Goal: Task Accomplishment & Management: Complete application form

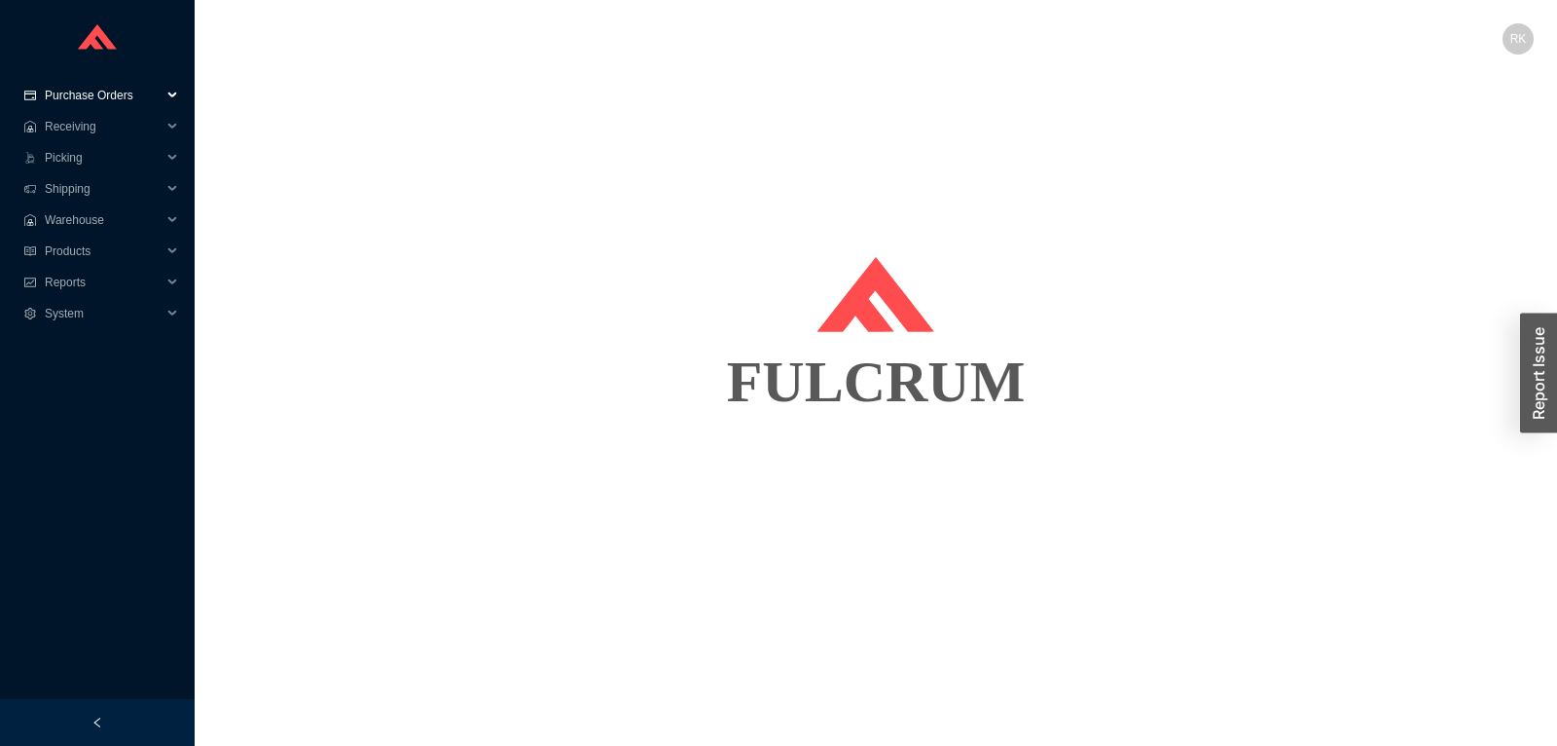
click at [87, 95] on span "Purchase Orders" at bounding box center [103, 95] width 117 height 31
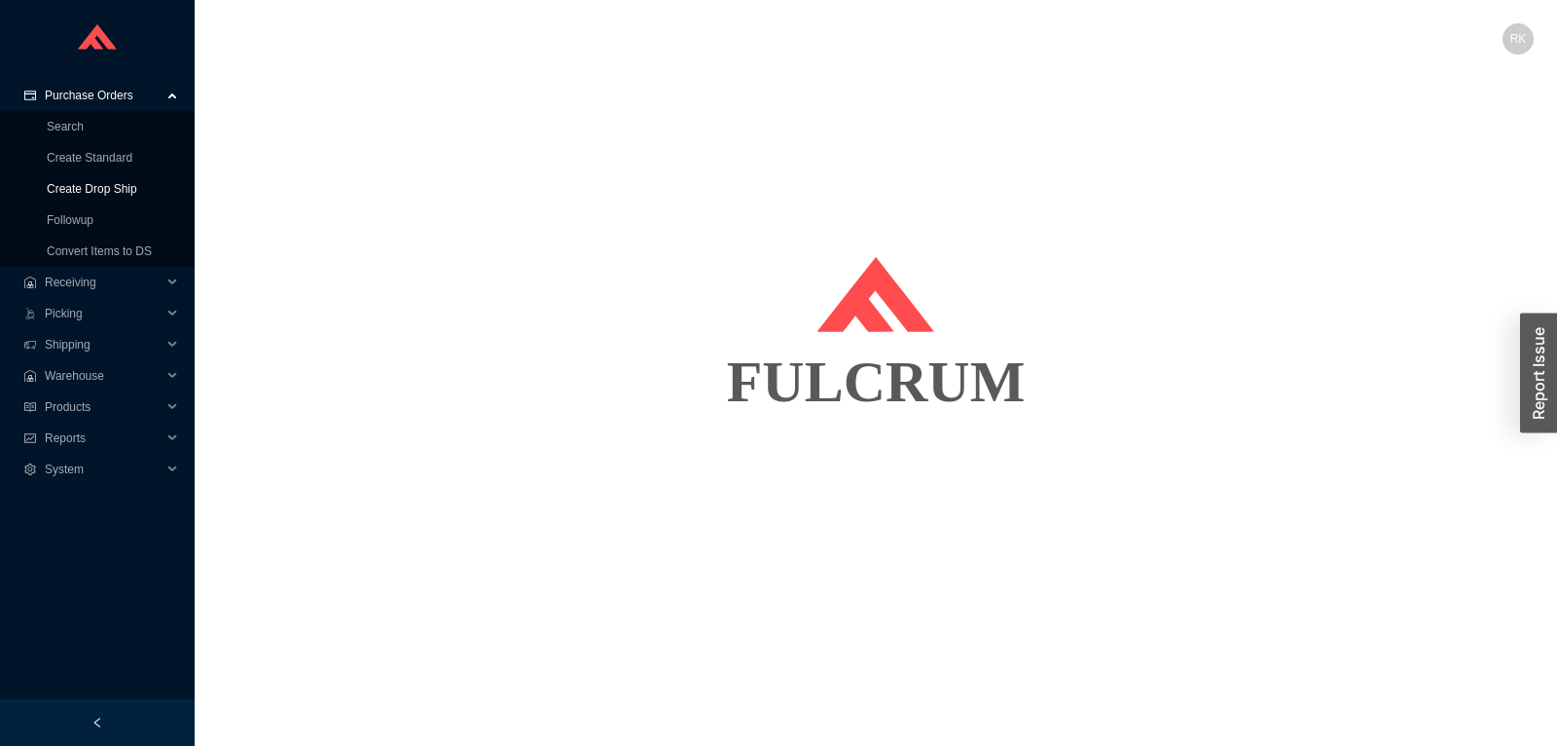
click at [93, 188] on link "Create Drop Ship" at bounding box center [92, 189] width 91 height 14
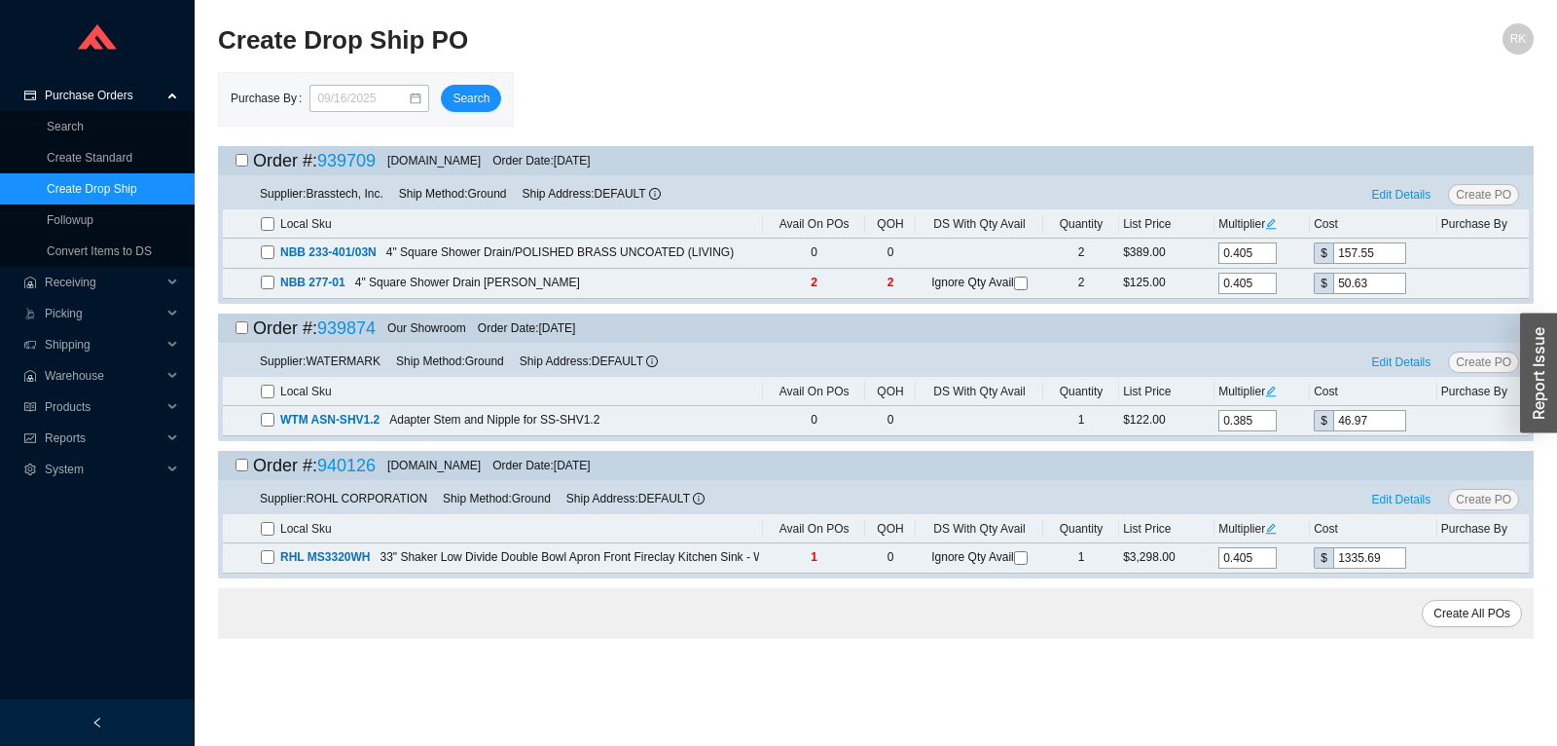
click at [244, 164] on input "checkbox" at bounding box center [242, 160] width 13 height 13
checkbox input "true"
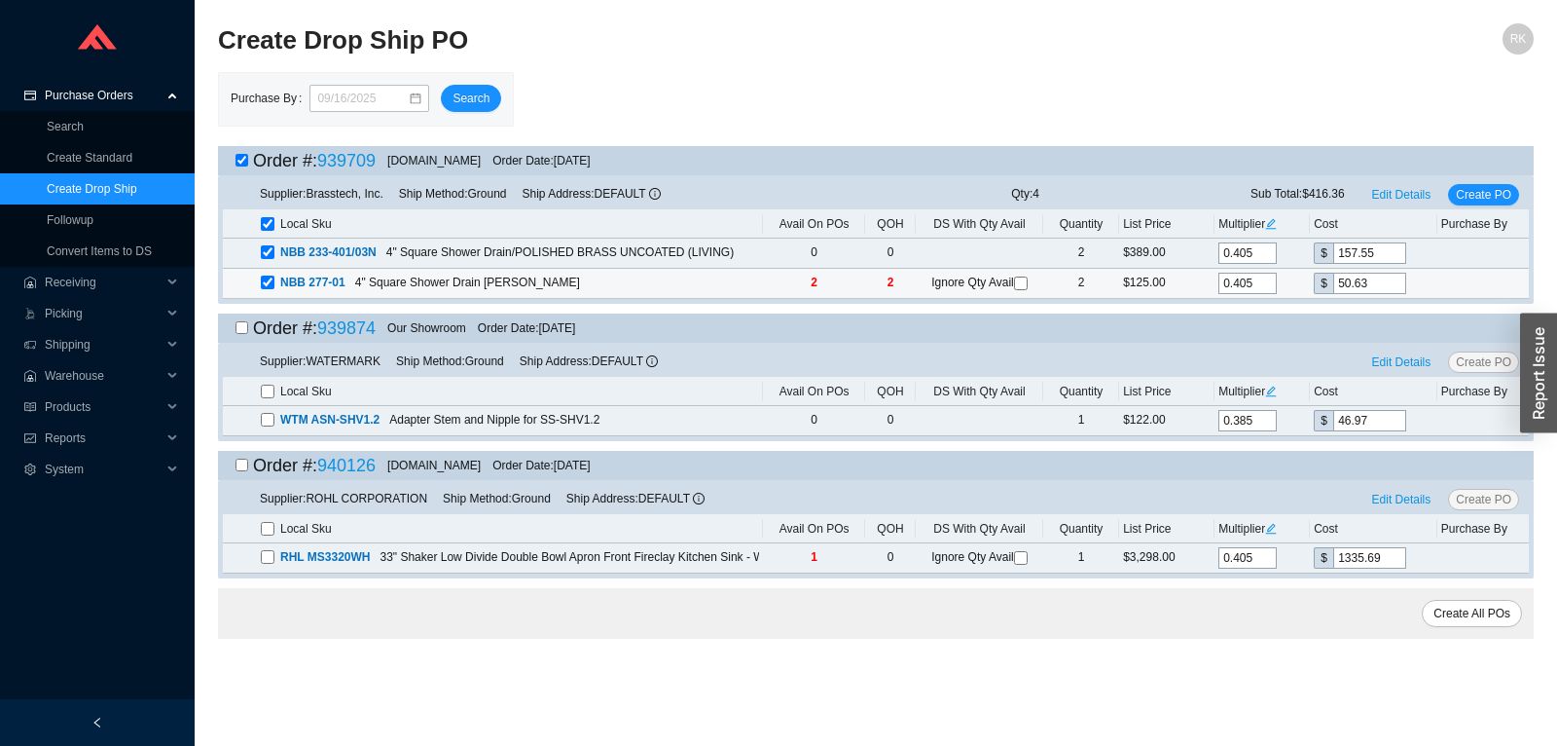
click at [1019, 277] on input "checkbox" at bounding box center [1021, 283] width 14 height 14
checkbox input "true"
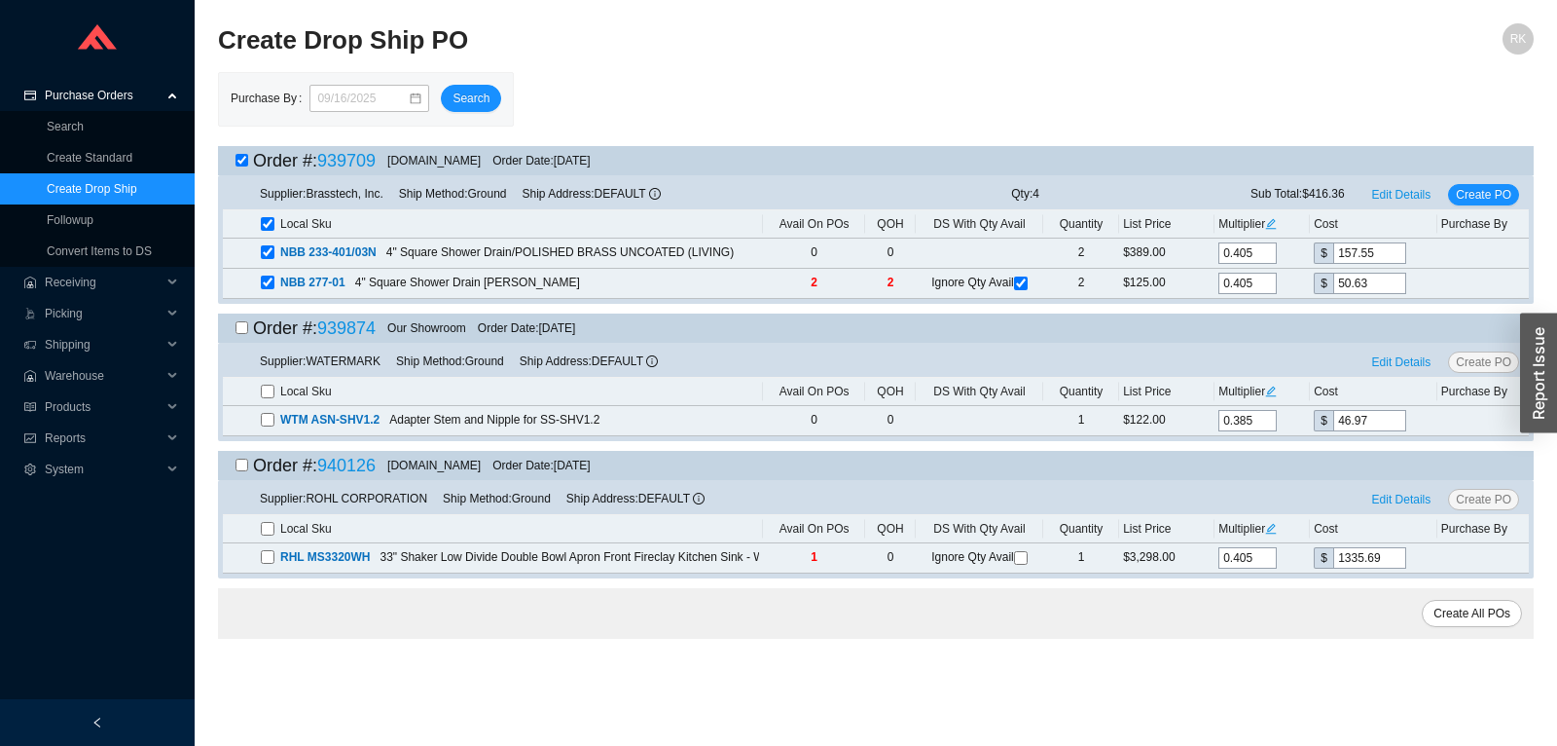
click at [238, 329] on input "checkbox" at bounding box center [242, 327] width 13 height 13
checkbox input "true"
click at [244, 467] on input "checkbox" at bounding box center [242, 464] width 13 height 13
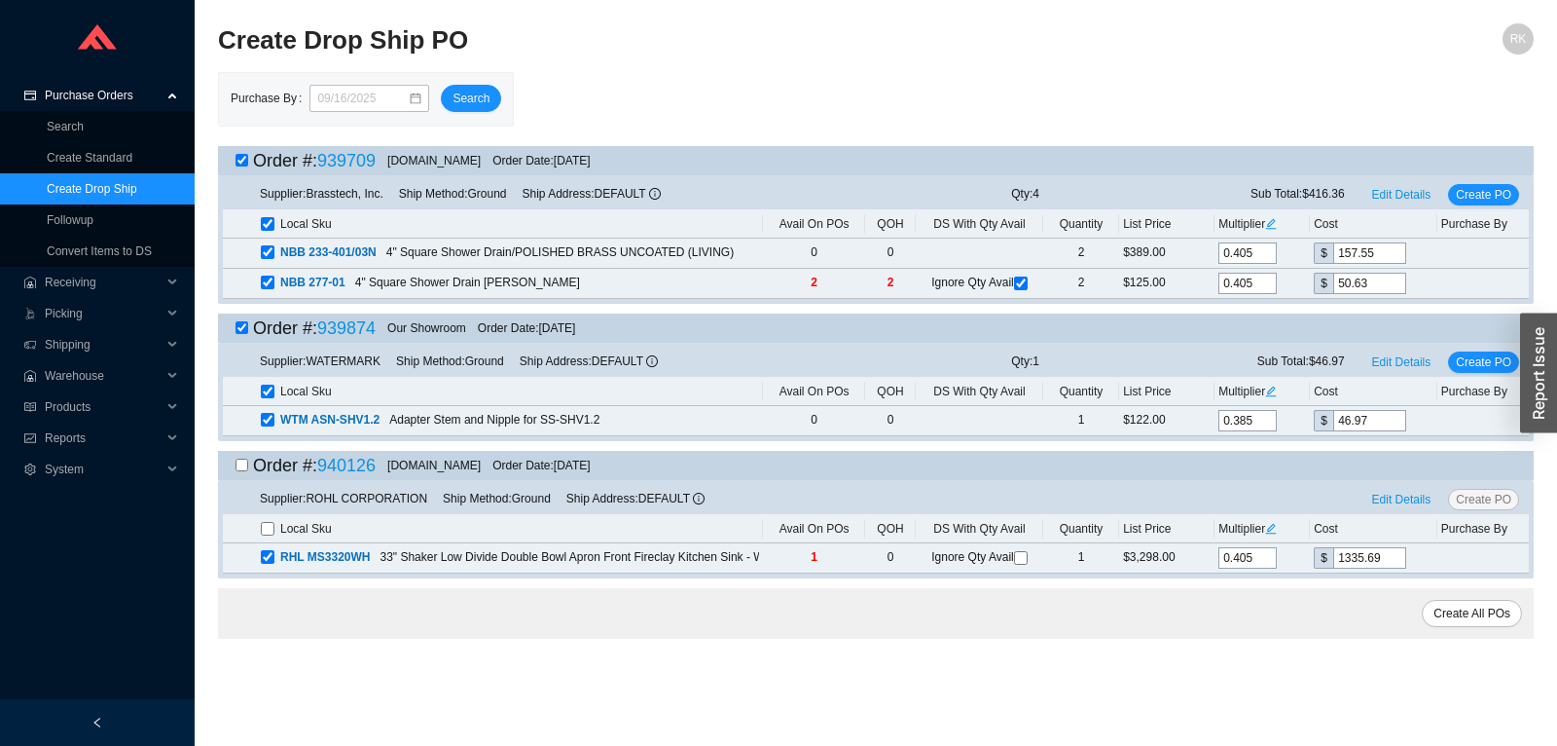
checkbox input "true"
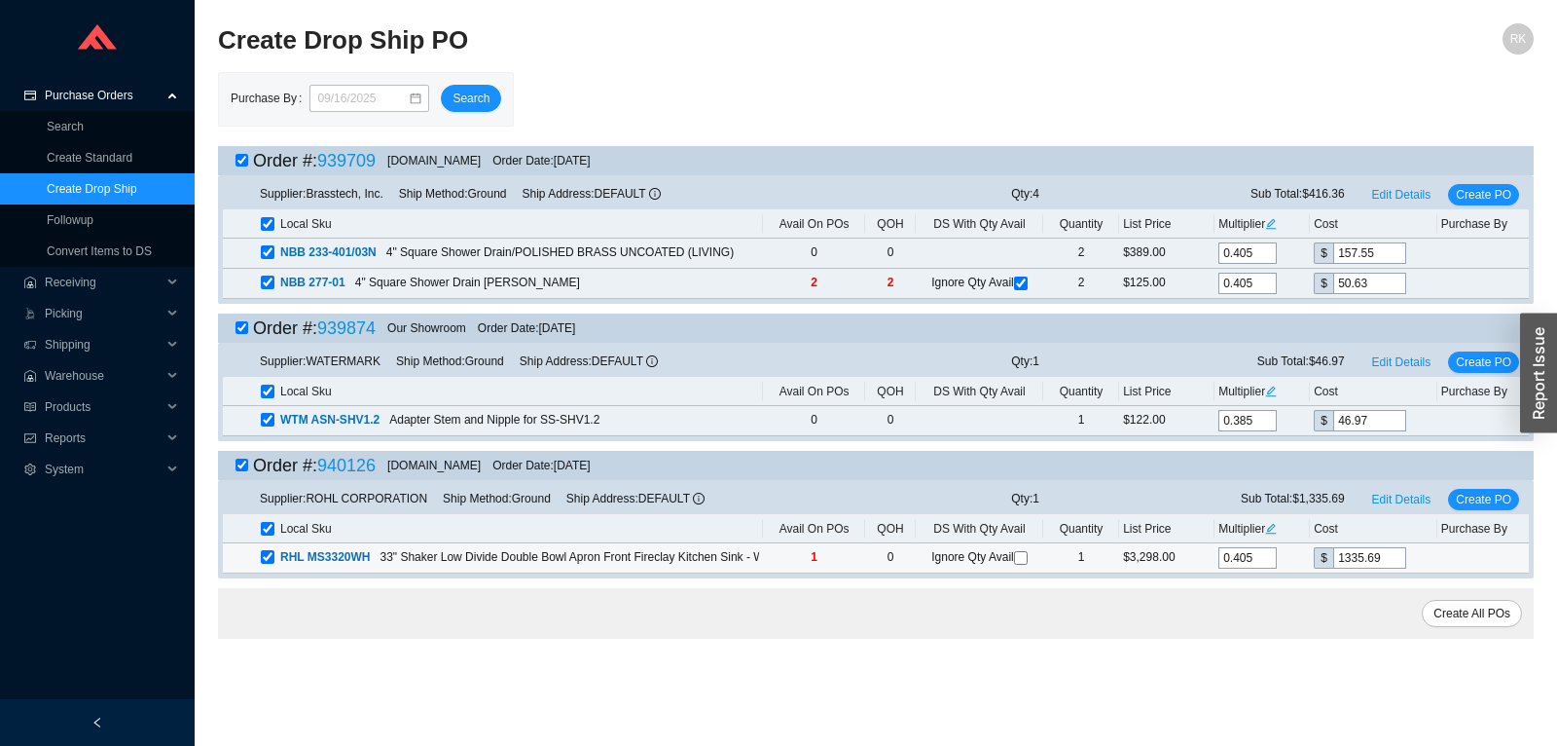
click at [1020, 556] on input "checkbox" at bounding box center [1021, 558] width 14 height 14
checkbox input "true"
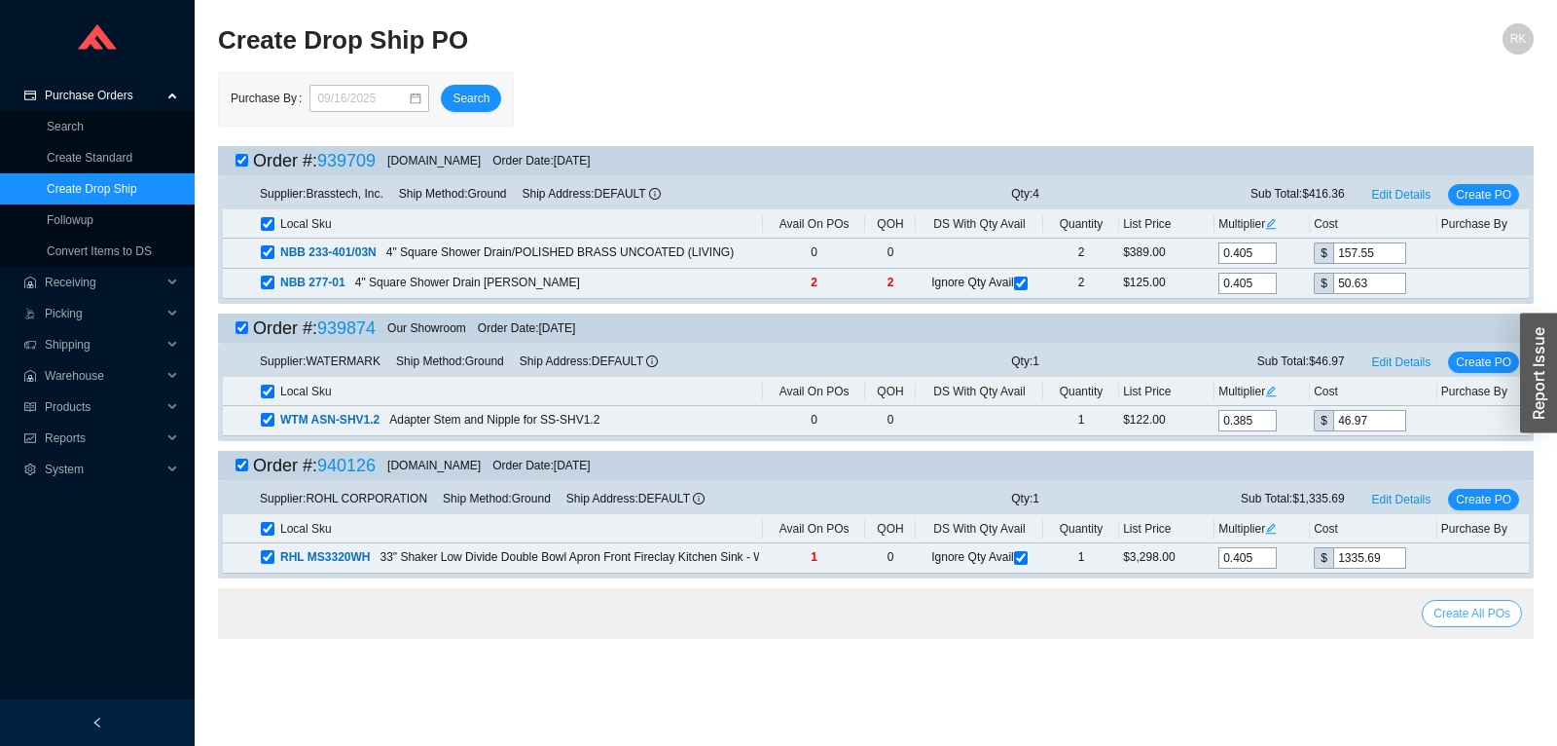
click at [1465, 606] on span "Create All POs" at bounding box center [1472, 612] width 77 height 19
